Goal: Information Seeking & Learning: Check status

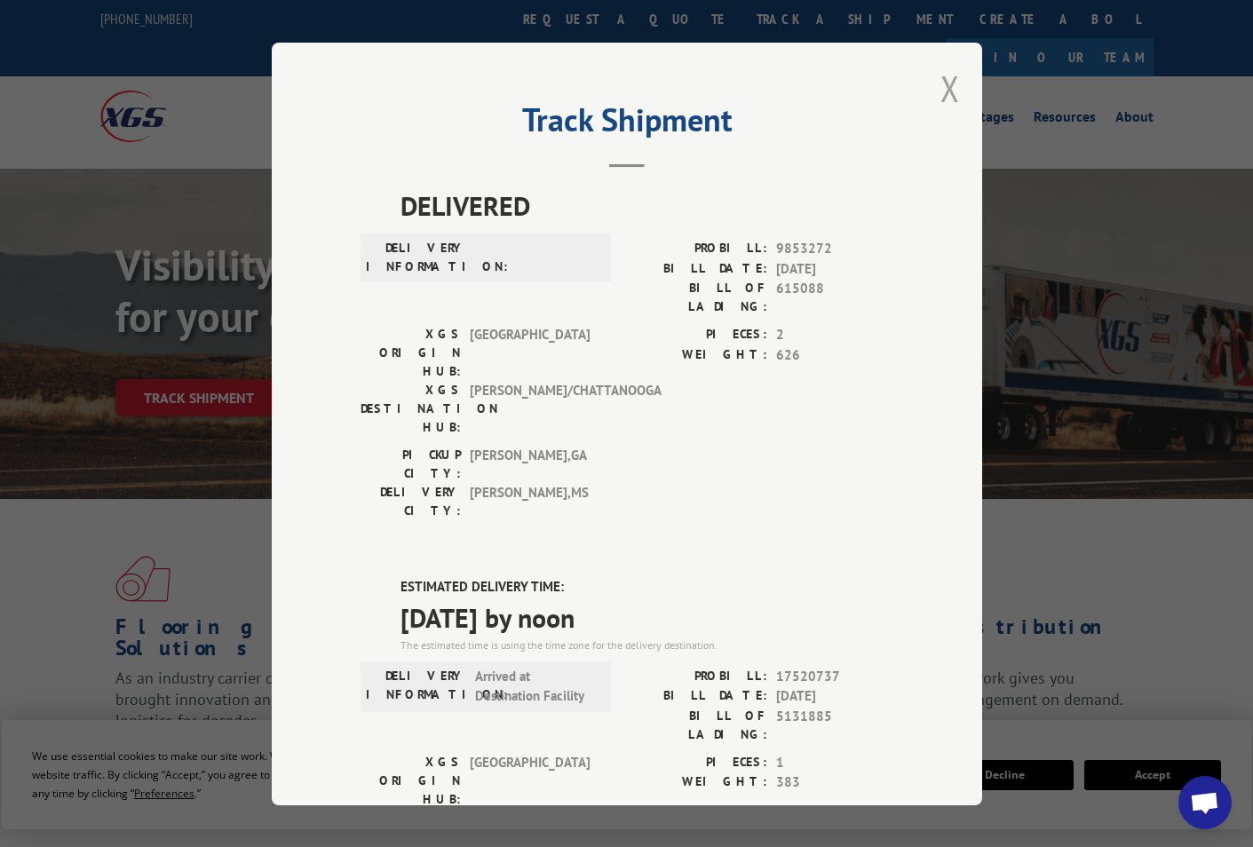
click at [940, 87] on button "Close modal" at bounding box center [950, 88] width 20 height 47
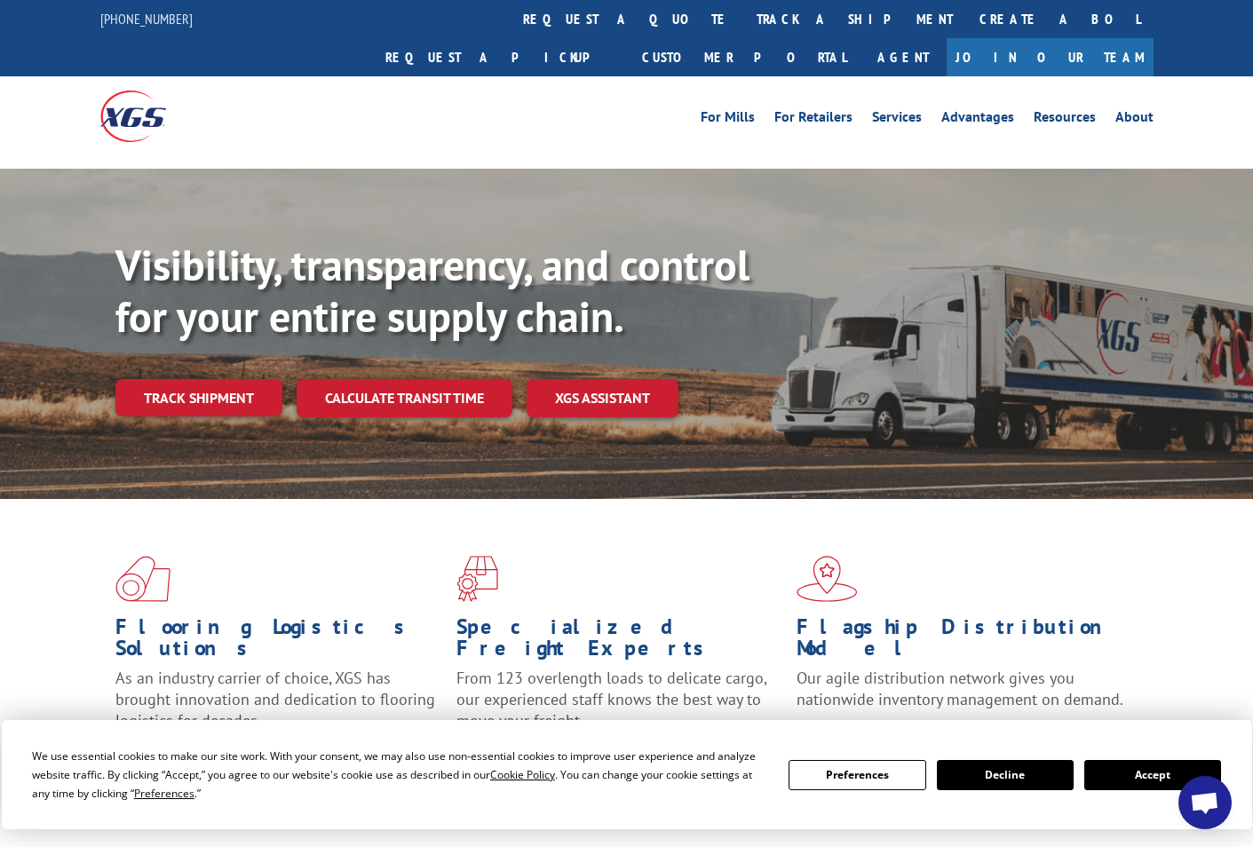
drag, startPoint x: 585, startPoint y: 25, endPoint x: 573, endPoint y: 106, distance: 81.7
click at [743, 24] on link "track a shipment" at bounding box center [854, 19] width 223 height 38
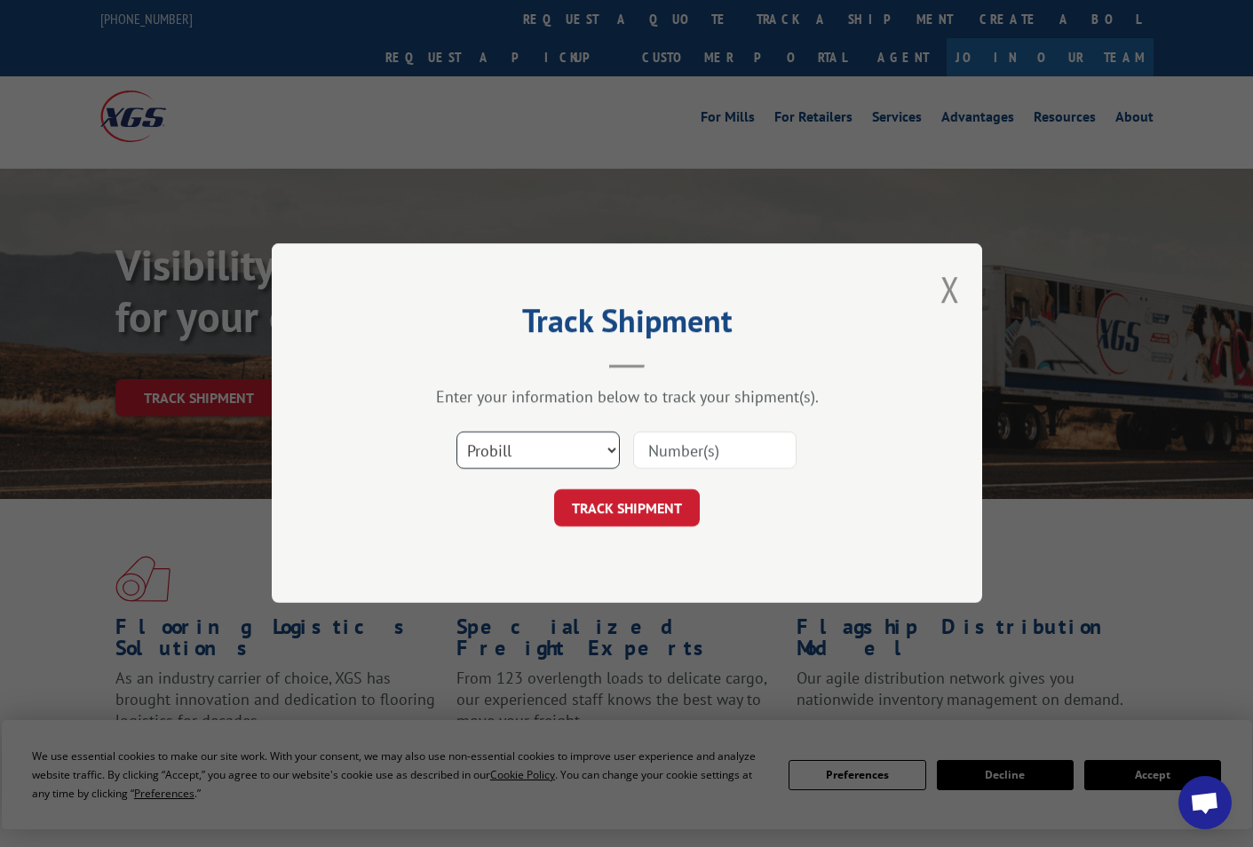
drag, startPoint x: 526, startPoint y: 434, endPoint x: 525, endPoint y: 455, distance: 21.4
click at [526, 436] on select "Select category... Probill BOL PO" at bounding box center [537, 450] width 163 height 37
drag, startPoint x: 525, startPoint y: 455, endPoint x: 521, endPoint y: 469, distance: 13.8
click at [524, 457] on select "Select category... Probill BOL PO" at bounding box center [537, 450] width 163 height 37
click at [518, 453] on select "Select category... Probill BOL PO" at bounding box center [537, 450] width 163 height 37
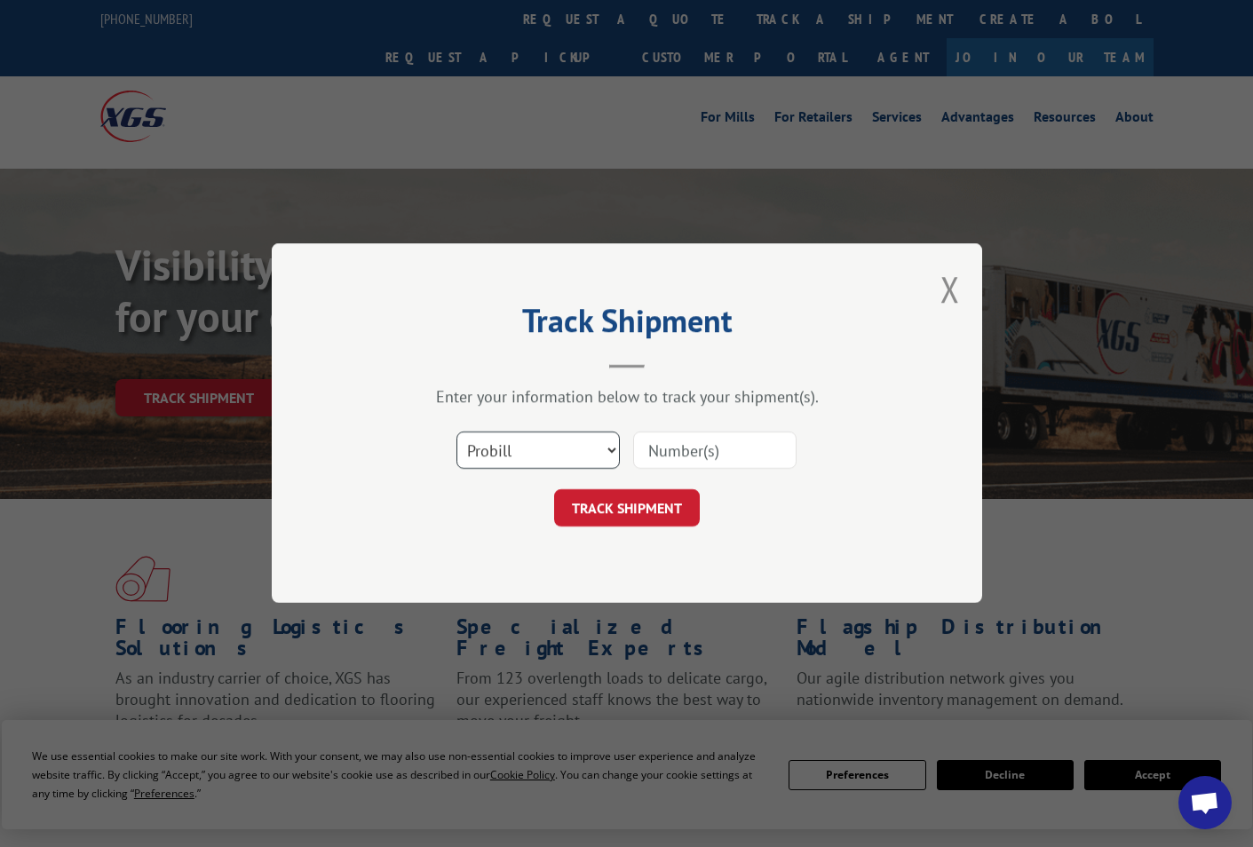
select select "po"
click at [456, 432] on select "Select category... Probill BOL PO" at bounding box center [537, 450] width 163 height 37
click at [706, 452] on input at bounding box center [714, 450] width 163 height 37
paste input "02512791"
type input "02512791"
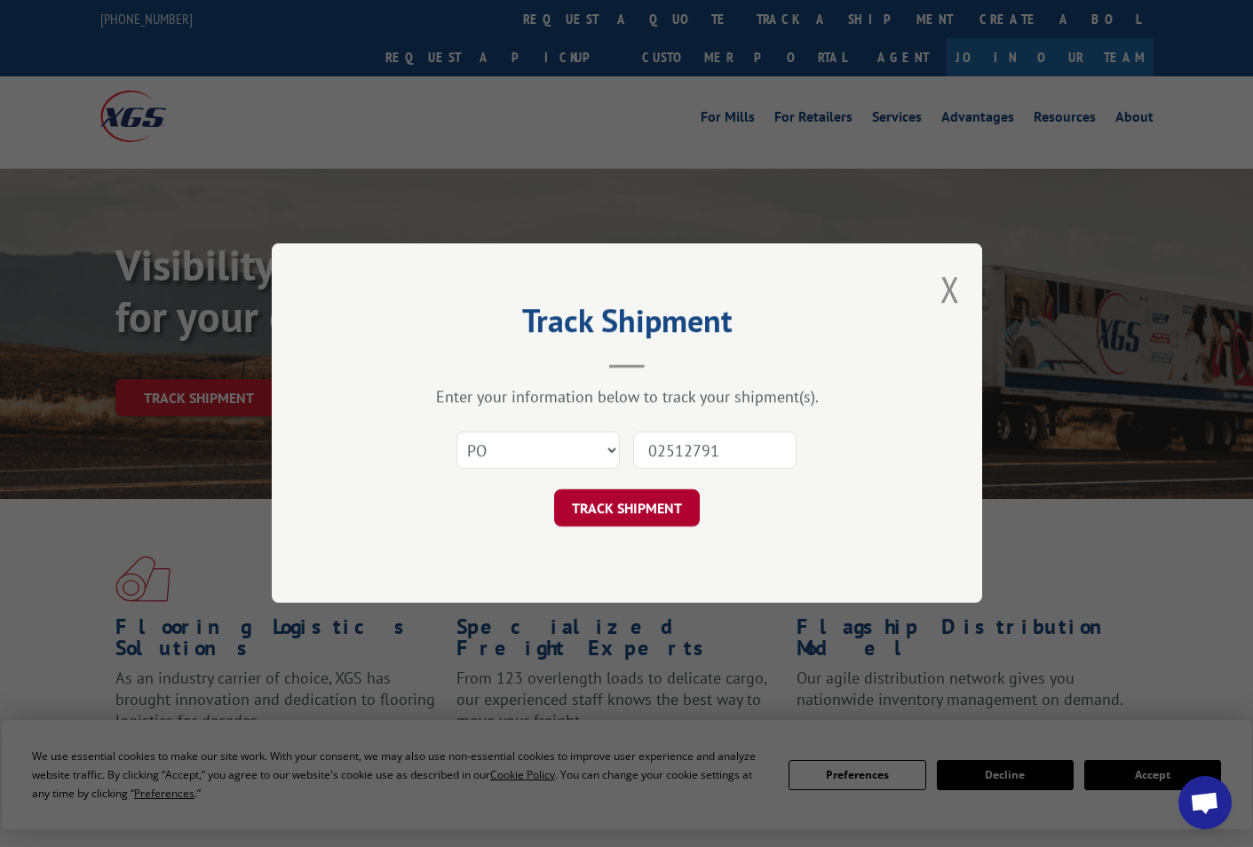
click at [664, 506] on button "TRACK SHIPMENT" at bounding box center [627, 508] width 146 height 37
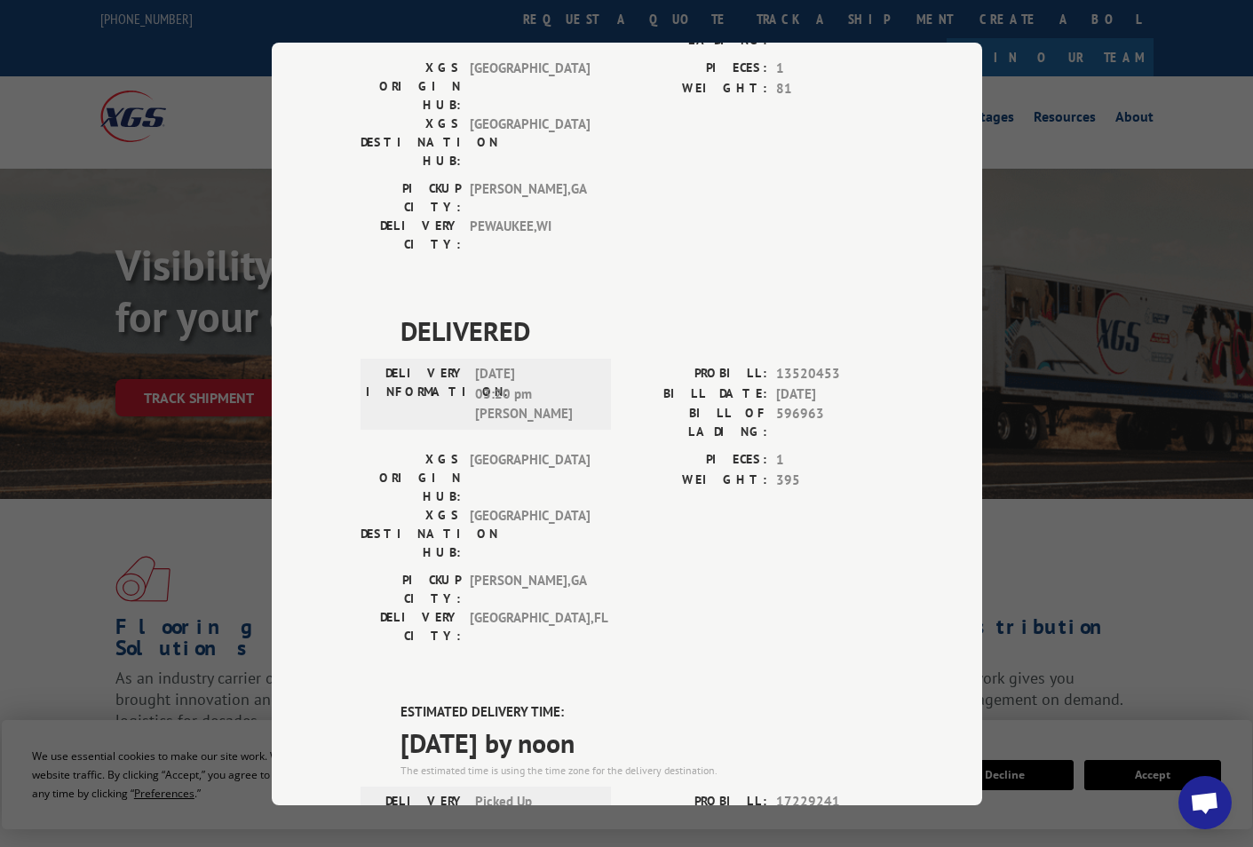
scroll to position [355, 0]
